Goal: Find specific page/section: Find specific page/section

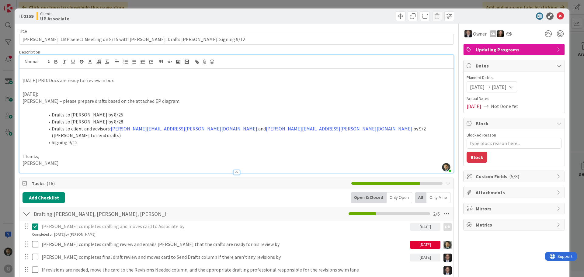
scroll to position [943, 0]
click at [467, 6] on div "ID 2159 Clients UP Associate Title 86 / 128 [PERSON_NAME]: LMP Select Meeting o…" at bounding box center [292, 138] width 584 height 277
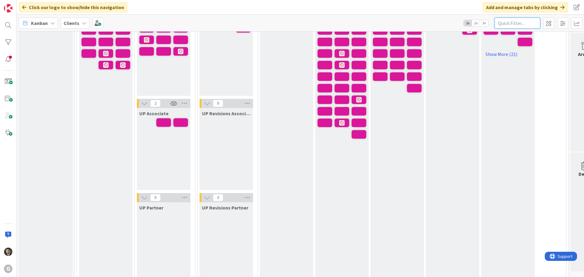
click at [510, 21] on input "text" at bounding box center [518, 23] width 46 height 11
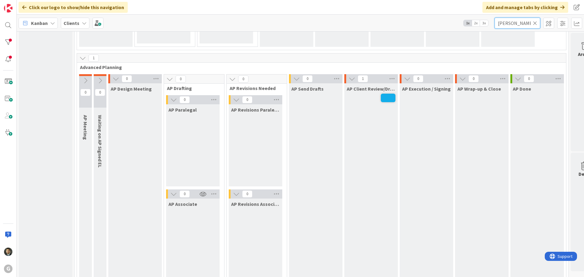
scroll to position [393, 0]
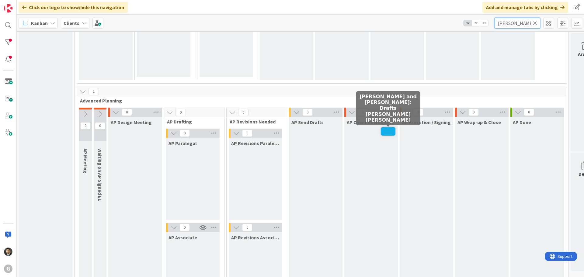
type input "[PERSON_NAME]"
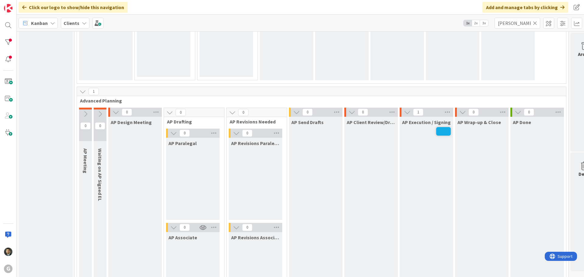
drag, startPoint x: 394, startPoint y: 131, endPoint x: 442, endPoint y: 133, distance: 47.8
click at [442, 133] on span at bounding box center [443, 131] width 15 height 9
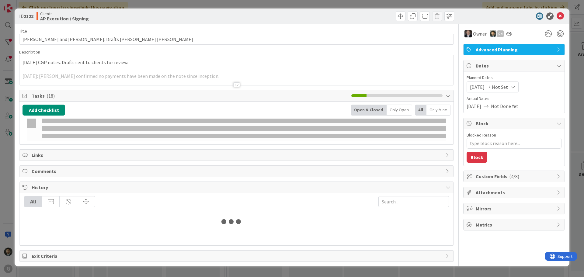
type textarea "x"
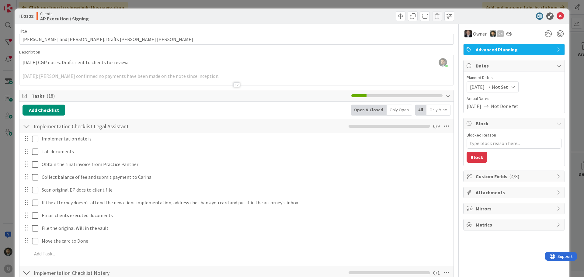
click at [462, 3] on div "ID 2122 Clients AP Execution / Signing Title 44 / 128 [PERSON_NAME] and [PERSON…" at bounding box center [292, 138] width 584 height 277
